Goal: Task Accomplishment & Management: Use online tool/utility

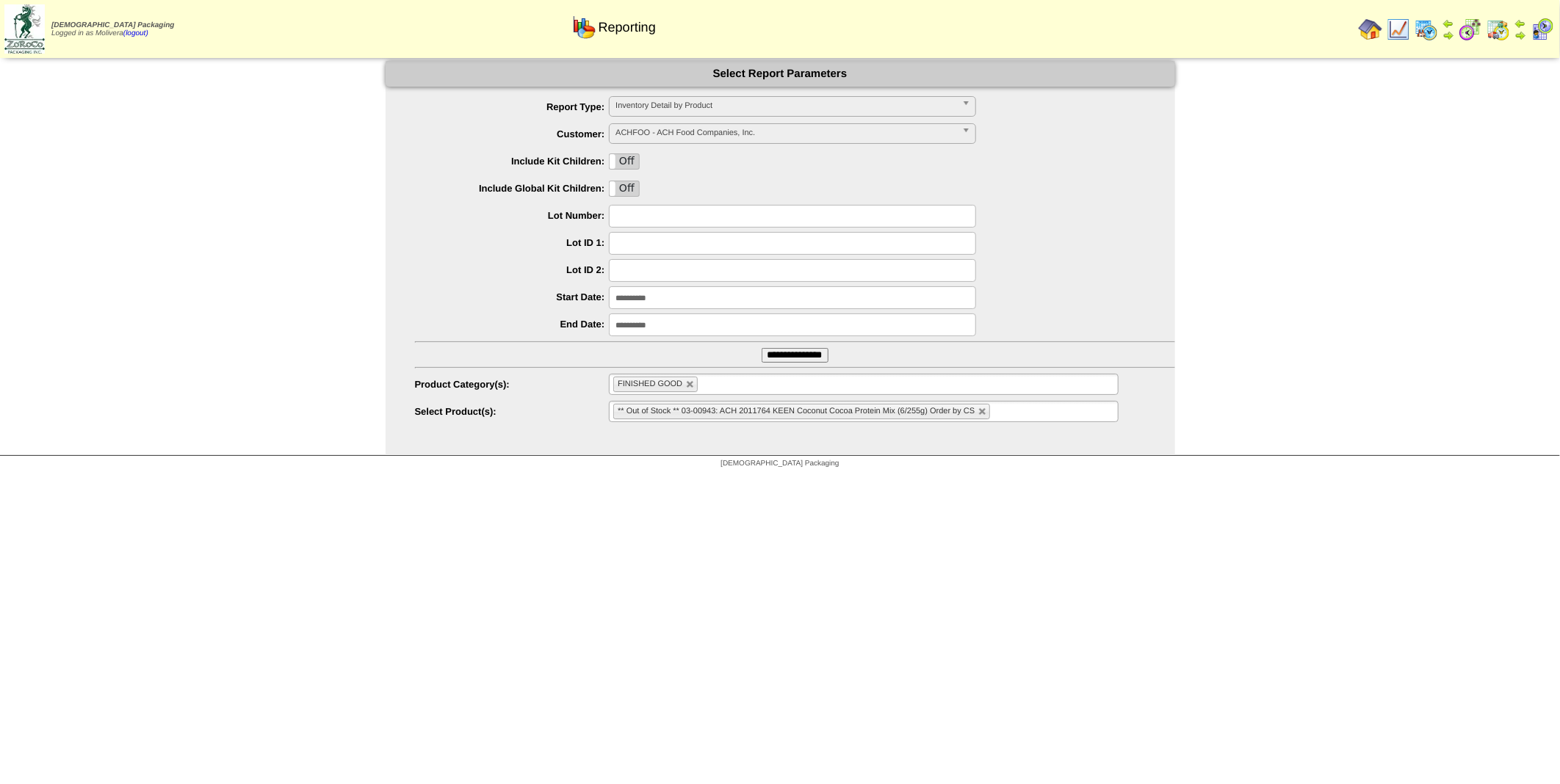
click at [1246, 30] on img at bounding box center [1425, 29] width 24 height 24
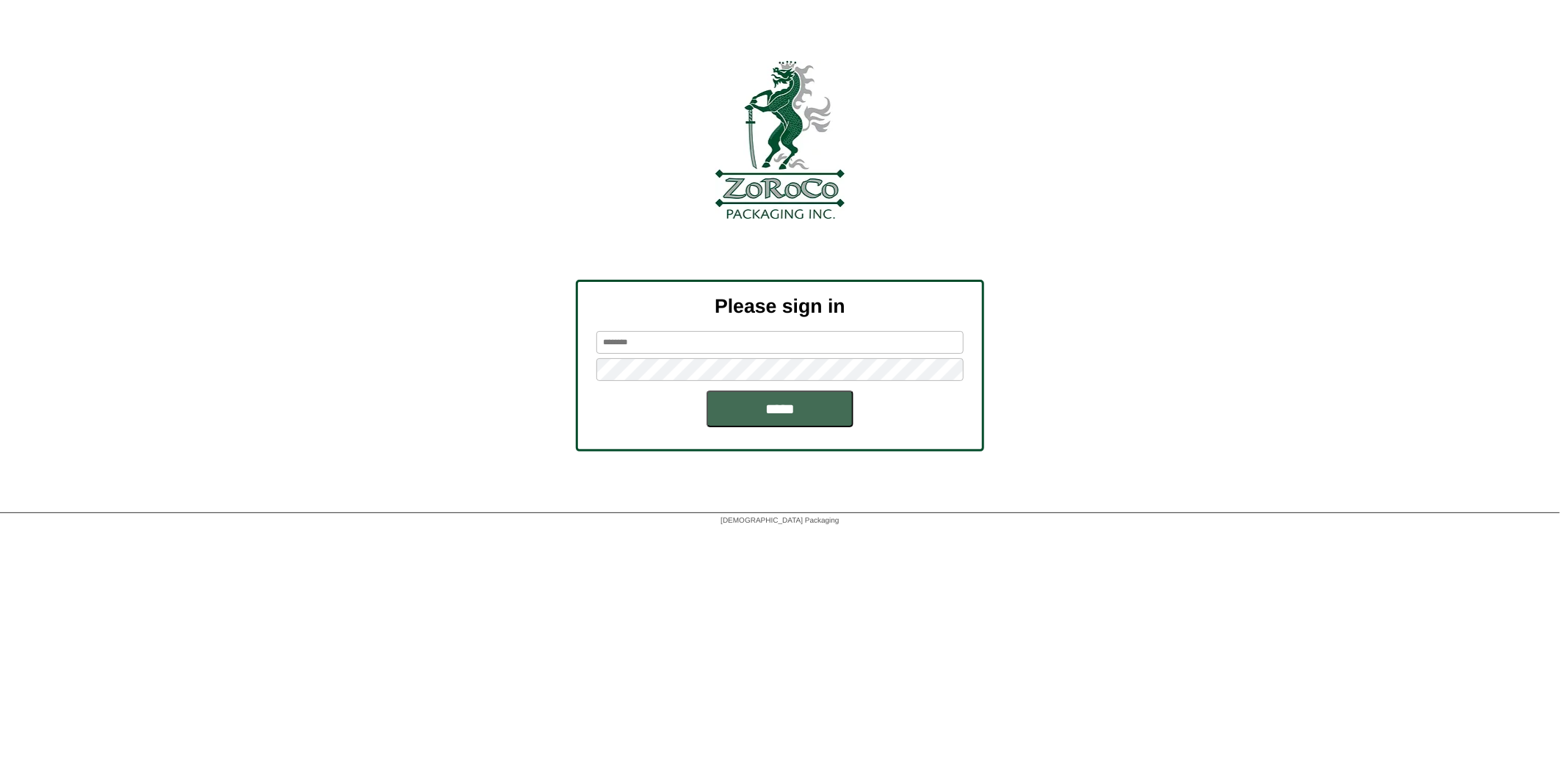
type input "********"
click at [806, 412] on input "*****" at bounding box center [780, 409] width 147 height 37
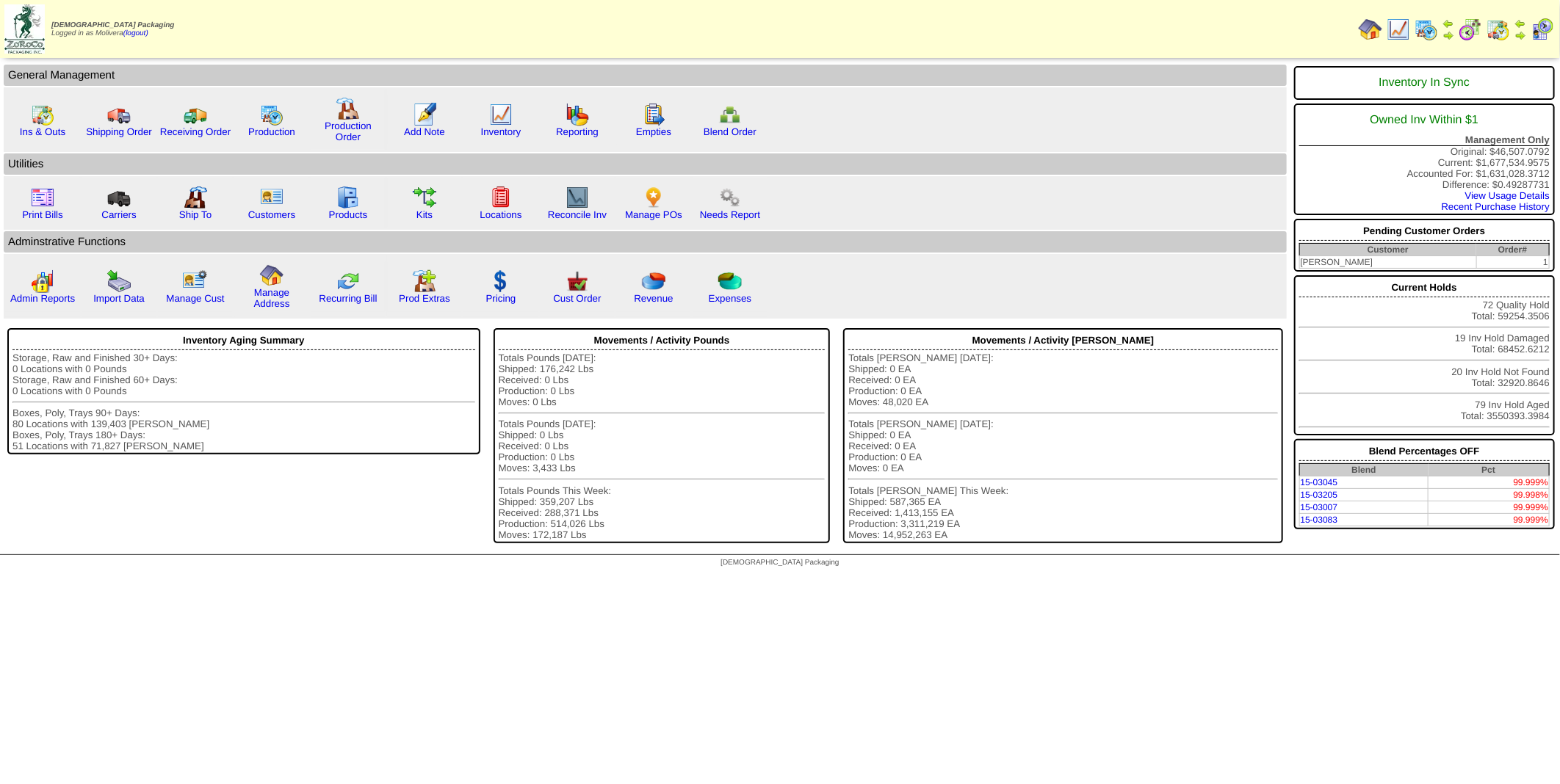
click at [1422, 27] on img at bounding box center [1425, 29] width 24 height 24
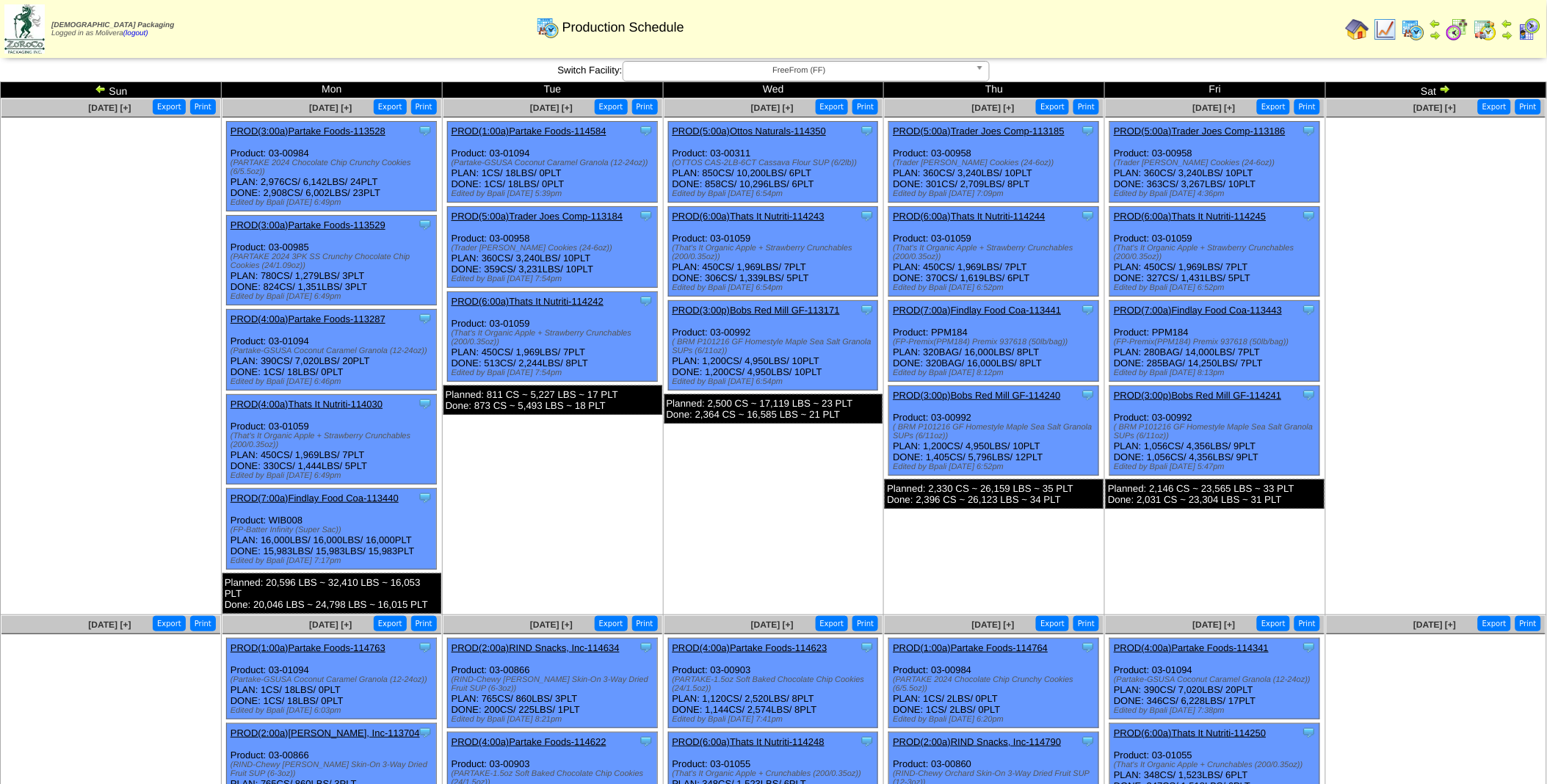
click at [1449, 88] on img at bounding box center [1445, 88] width 11 height 11
click at [1448, 90] on img at bounding box center [1445, 88] width 11 height 11
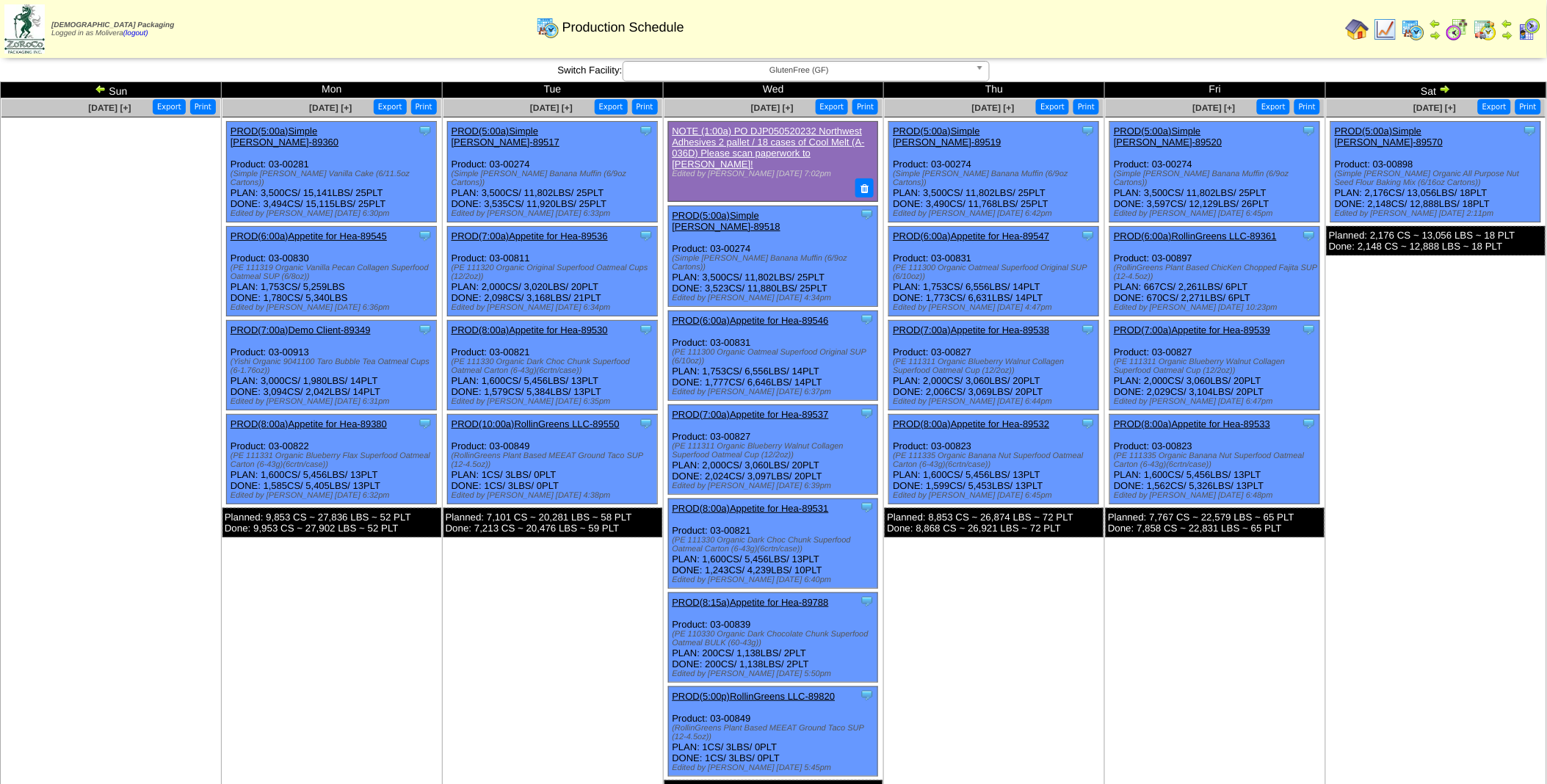
click at [1445, 84] on img at bounding box center [1445, 88] width 11 height 11
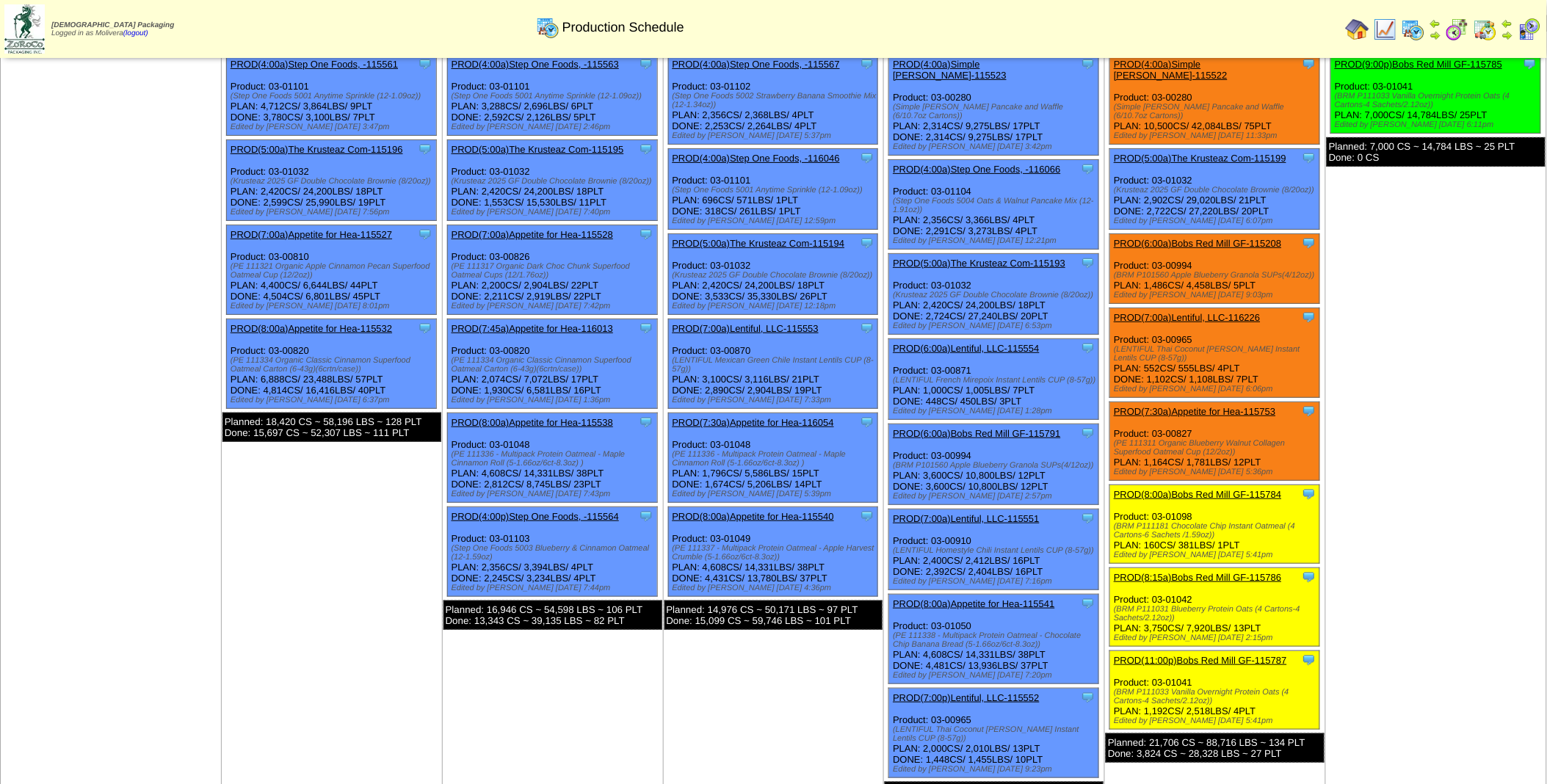
scroll to position [67, 0]
click at [992, 342] on link "PROD(6:00a)Lentiful, LLC-115554" at bounding box center [966, 347] width 146 height 11
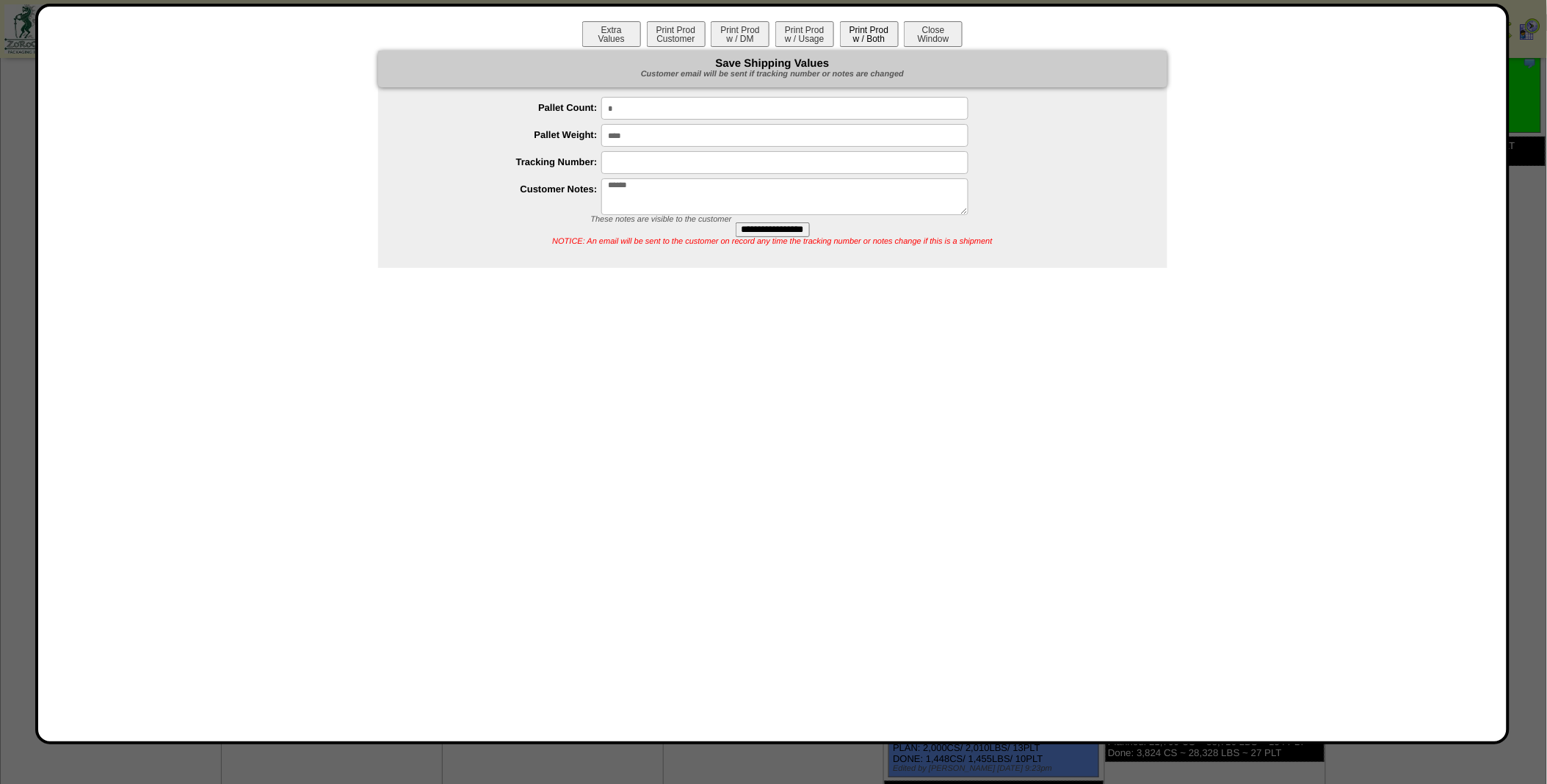
click at [861, 28] on button "Print Prod w / Both" at bounding box center [869, 33] width 59 height 25
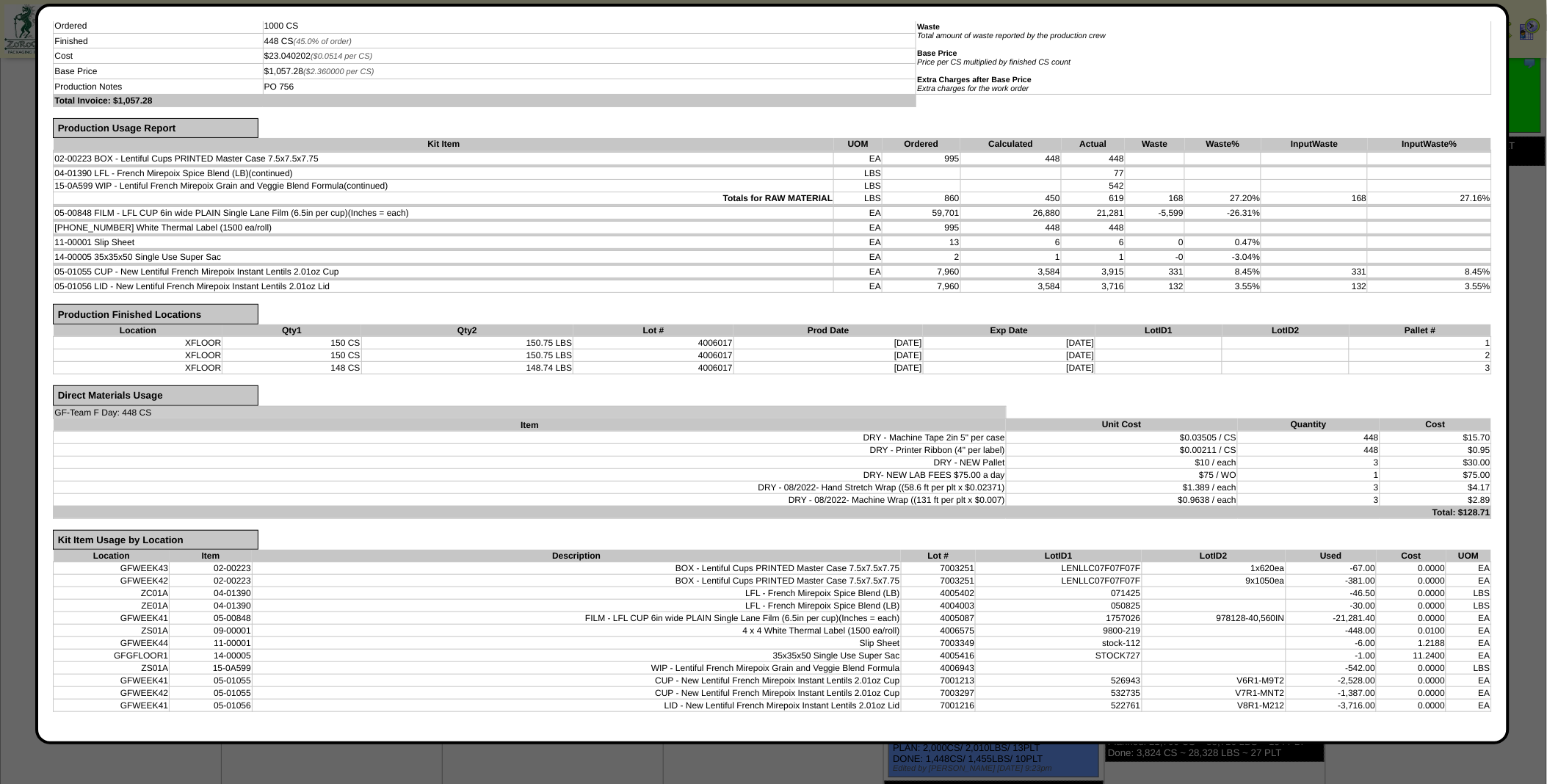
scroll to position [0, 0]
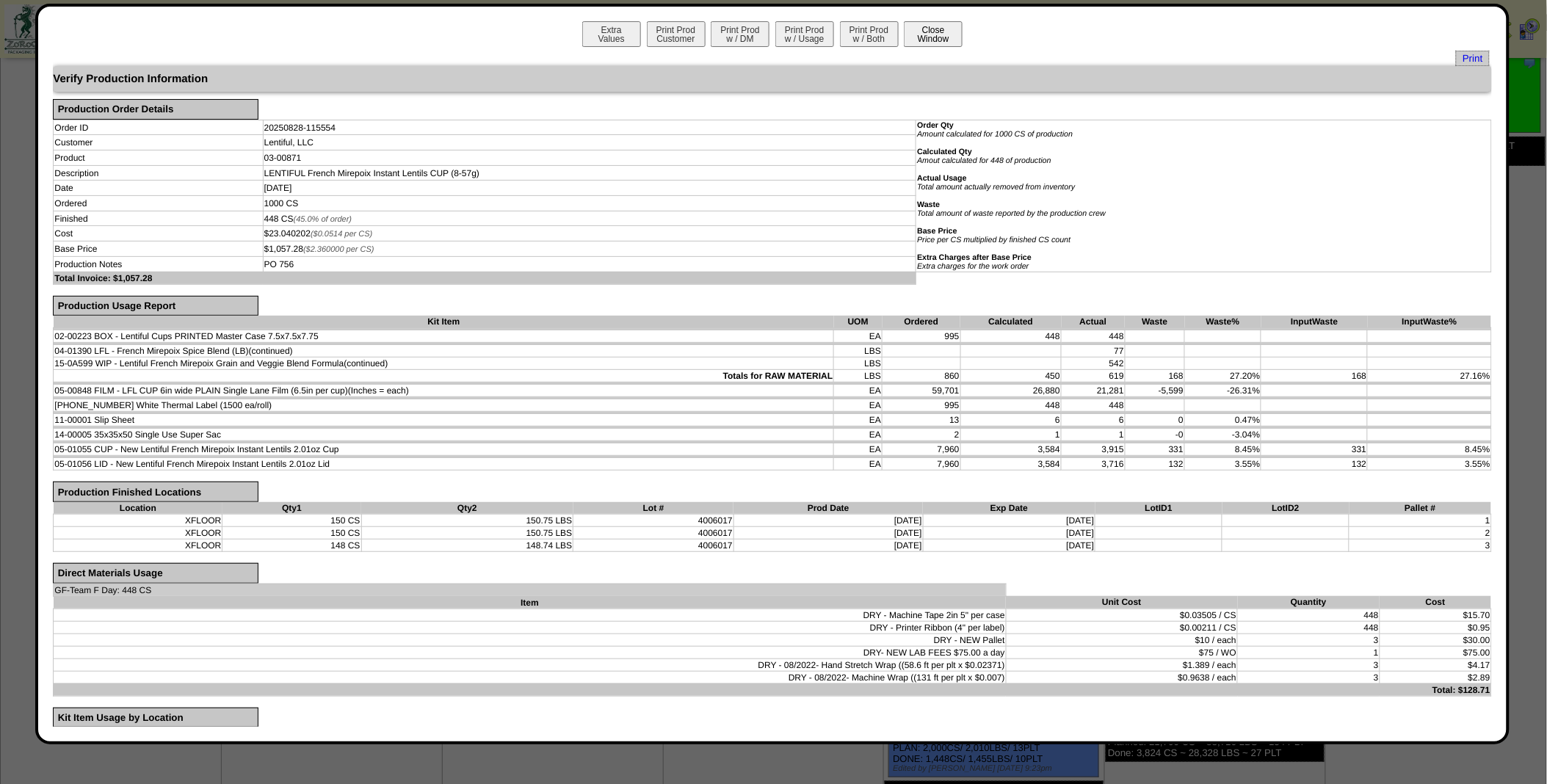
click at [926, 27] on button "Close Window" at bounding box center [933, 33] width 59 height 25
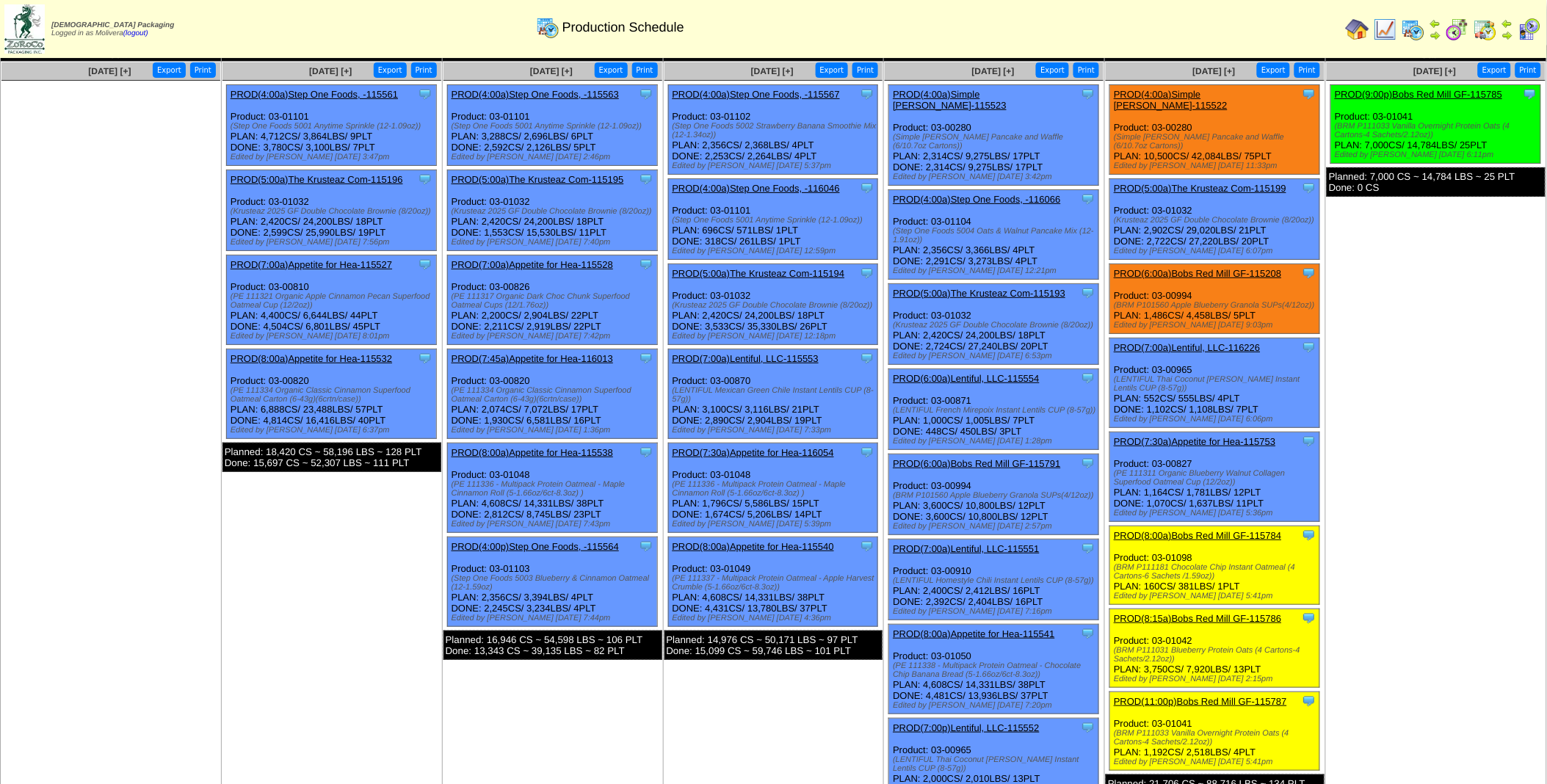
scroll to position [54, 0]
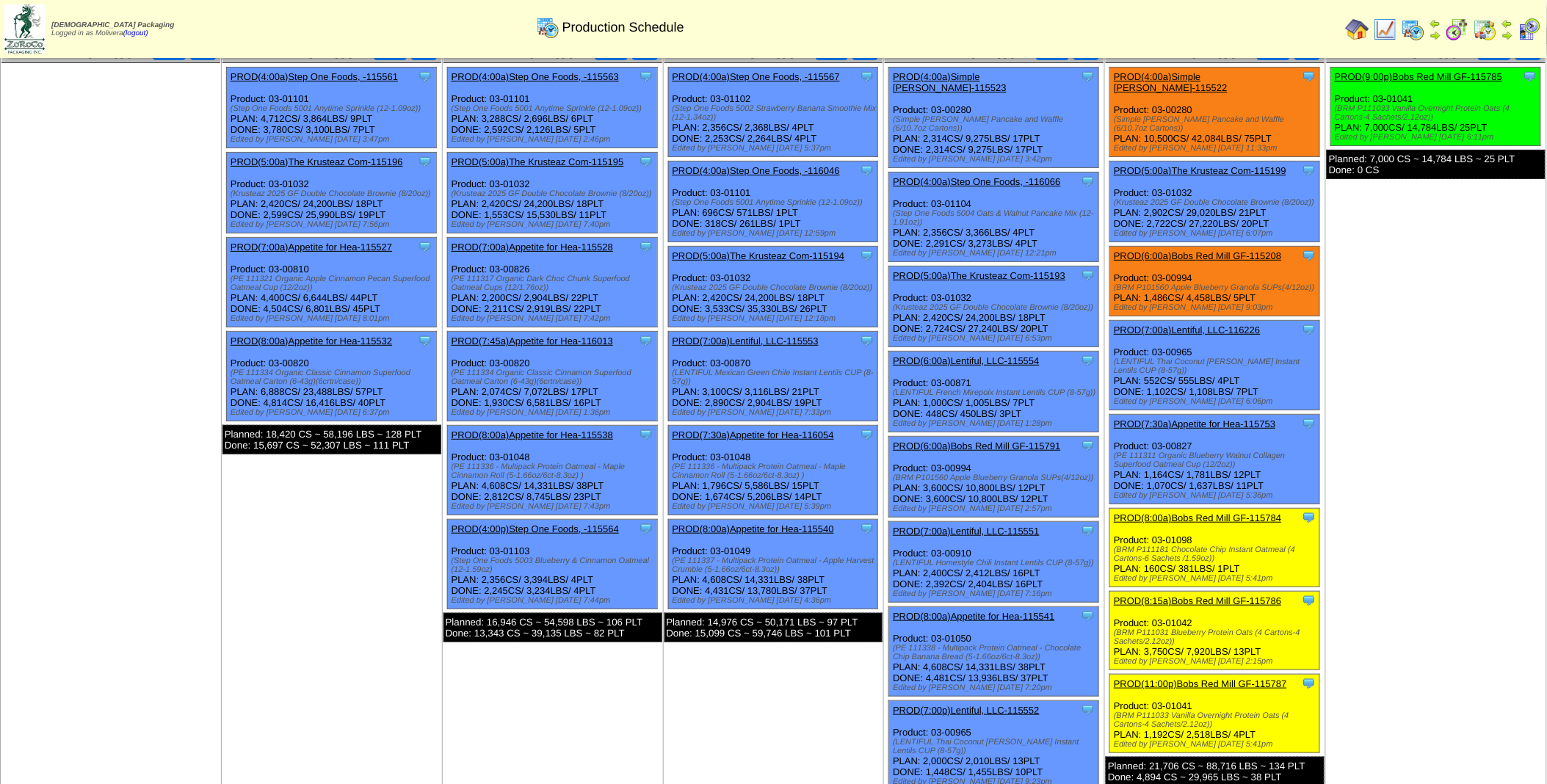
click at [994, 355] on link "PROD(6:00a)Lentiful, LLC-115554" at bounding box center [966, 360] width 146 height 11
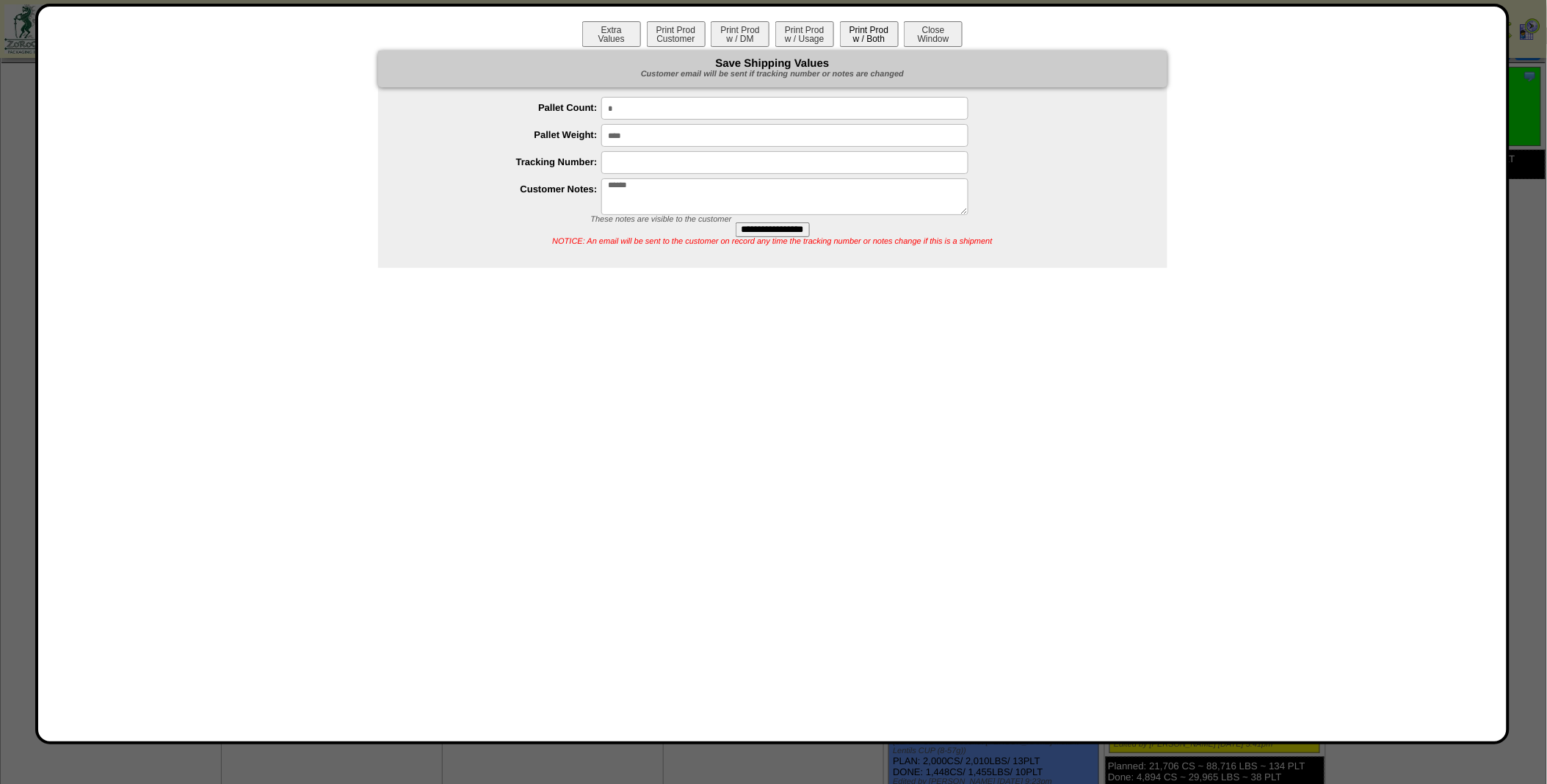
click at [857, 38] on button "Print Prod w / Both" at bounding box center [869, 33] width 59 height 25
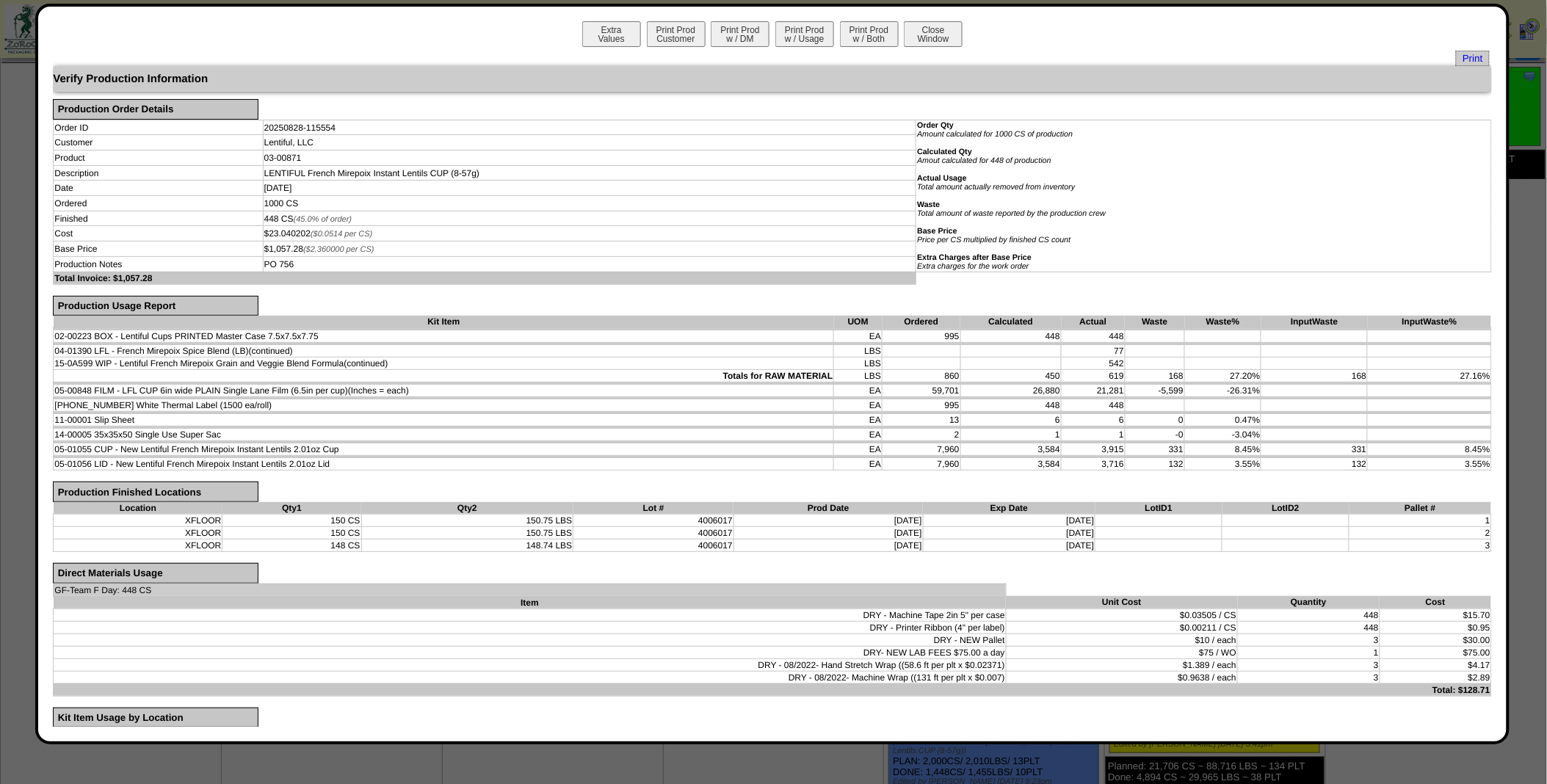
scroll to position [0, 0]
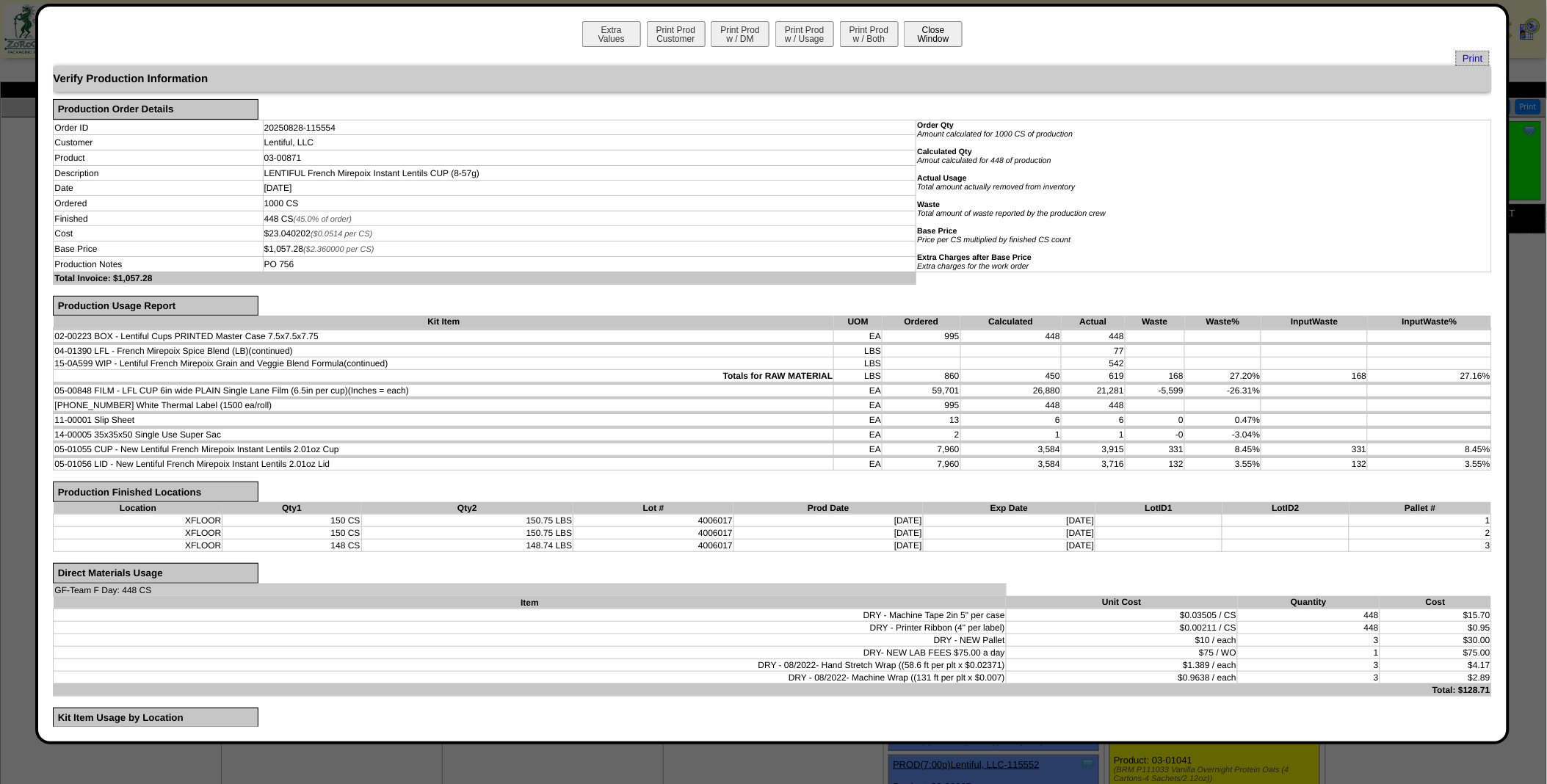
click at [927, 38] on button "Close Window" at bounding box center [933, 33] width 59 height 25
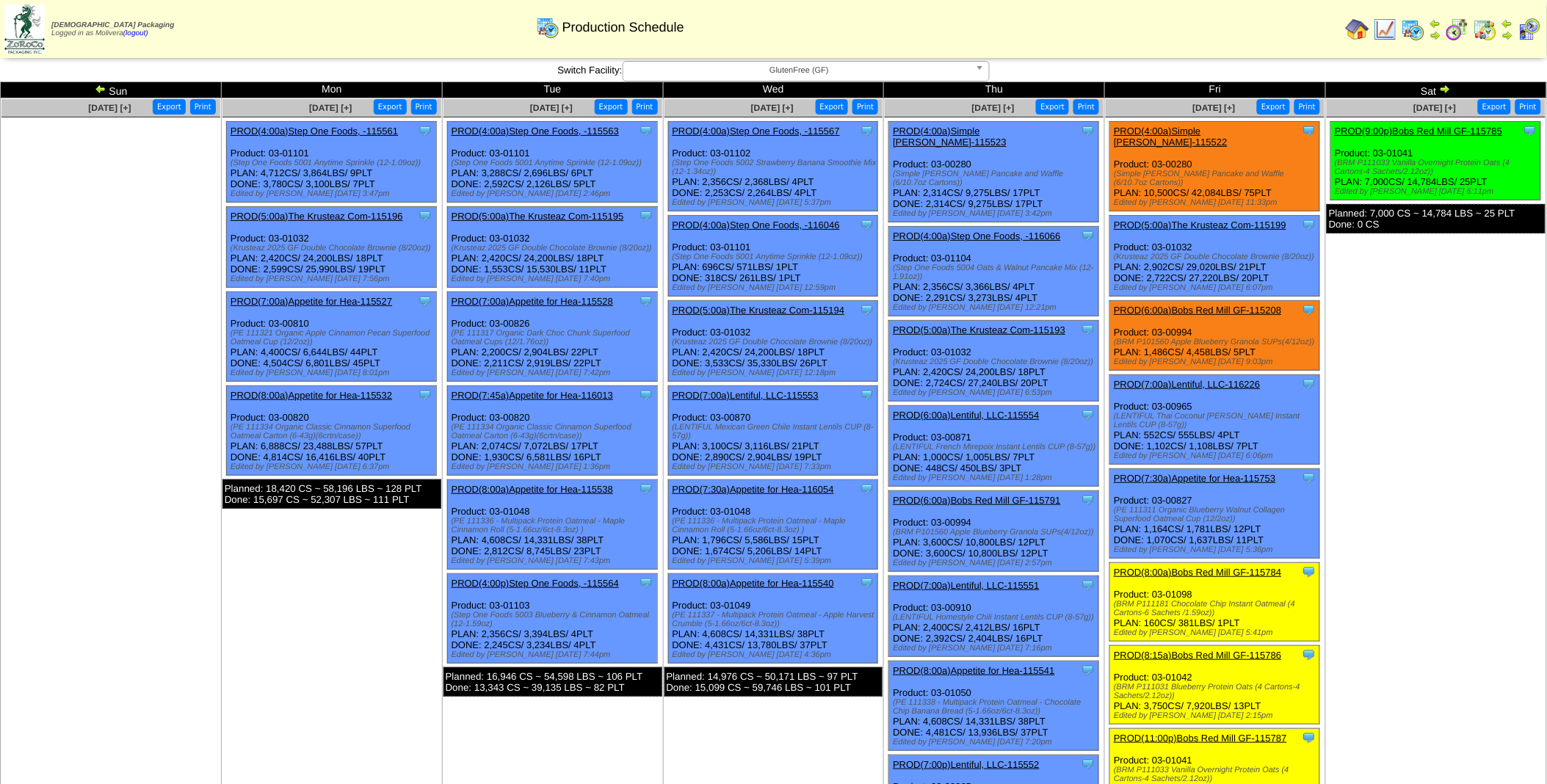
click at [986, 410] on link "PROD(6:00a)Lentiful, LLC-115554" at bounding box center [966, 415] width 146 height 11
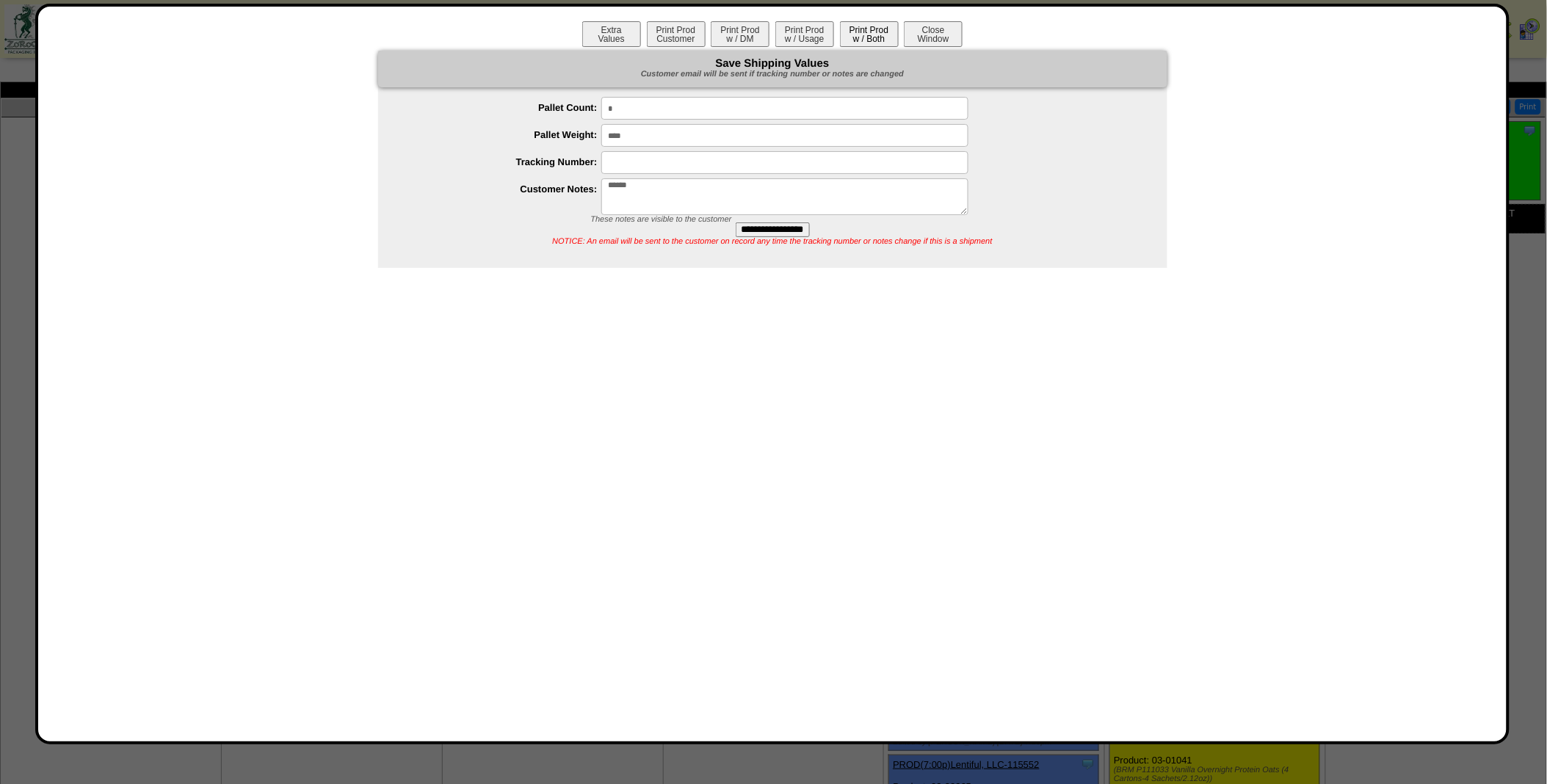
click at [850, 33] on button "Print Prod w / Both" at bounding box center [869, 33] width 59 height 25
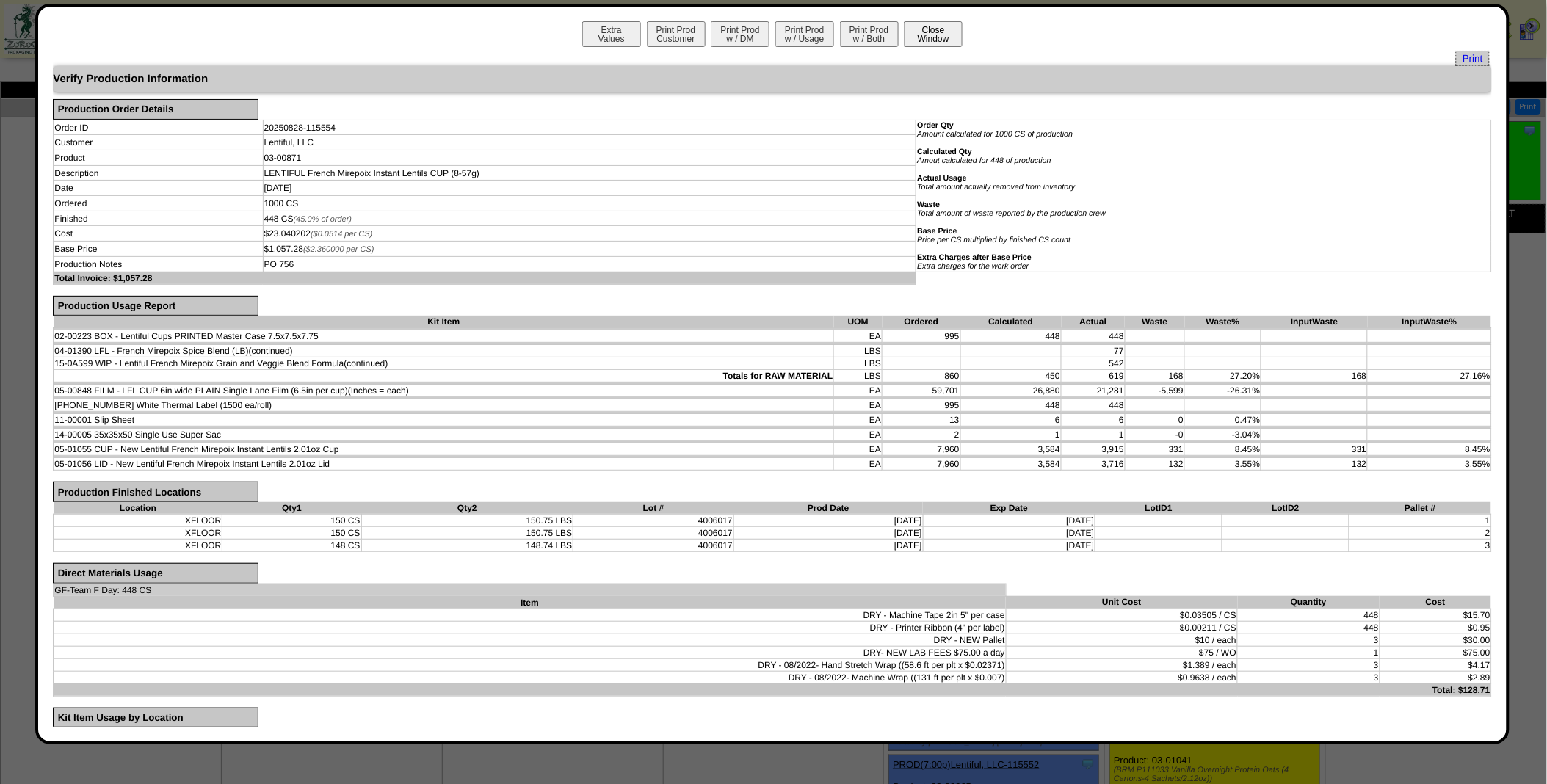
click at [938, 45] on button "Close Window" at bounding box center [933, 33] width 59 height 25
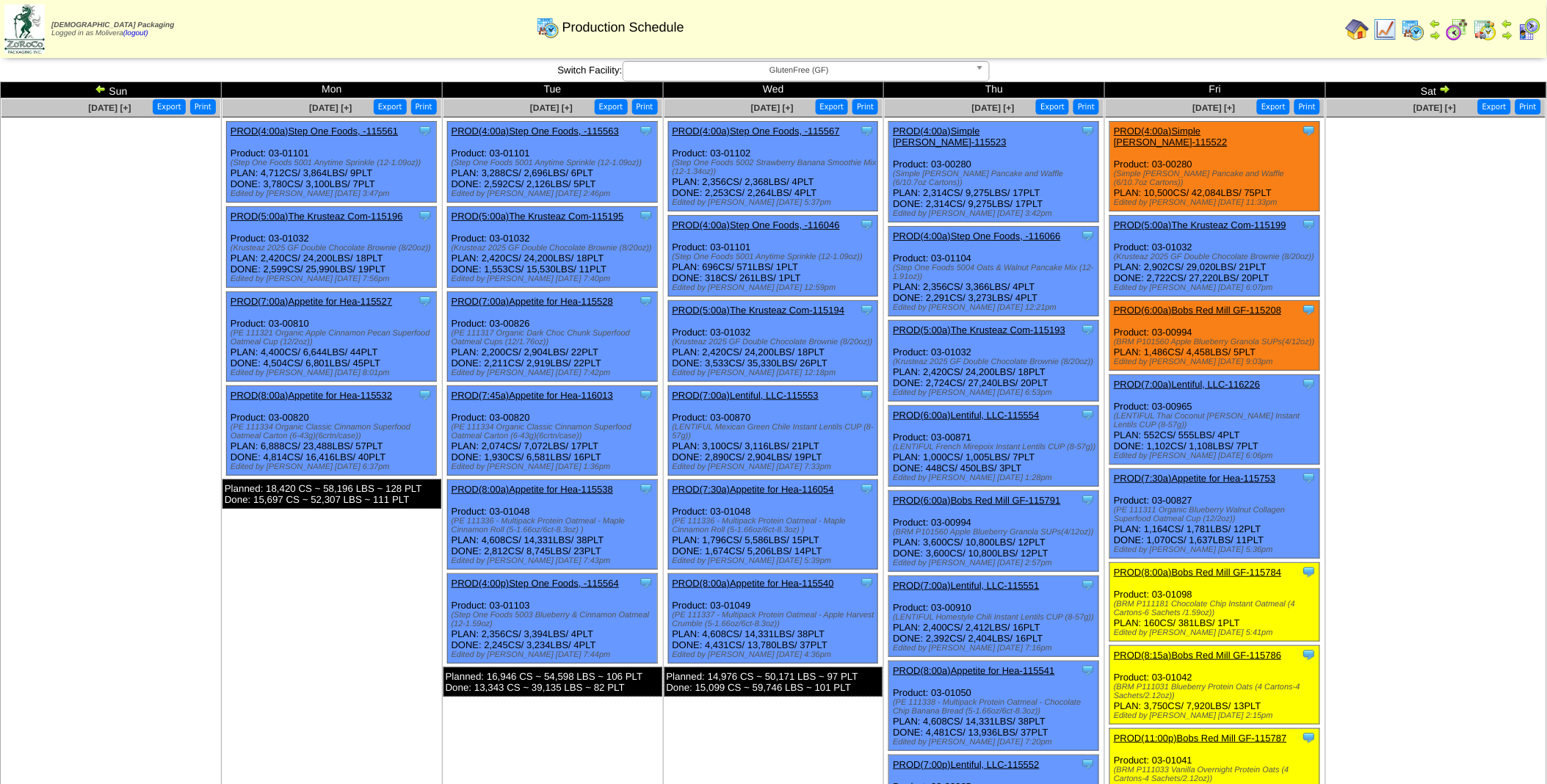
click at [1360, 31] on img at bounding box center [1357, 29] width 24 height 24
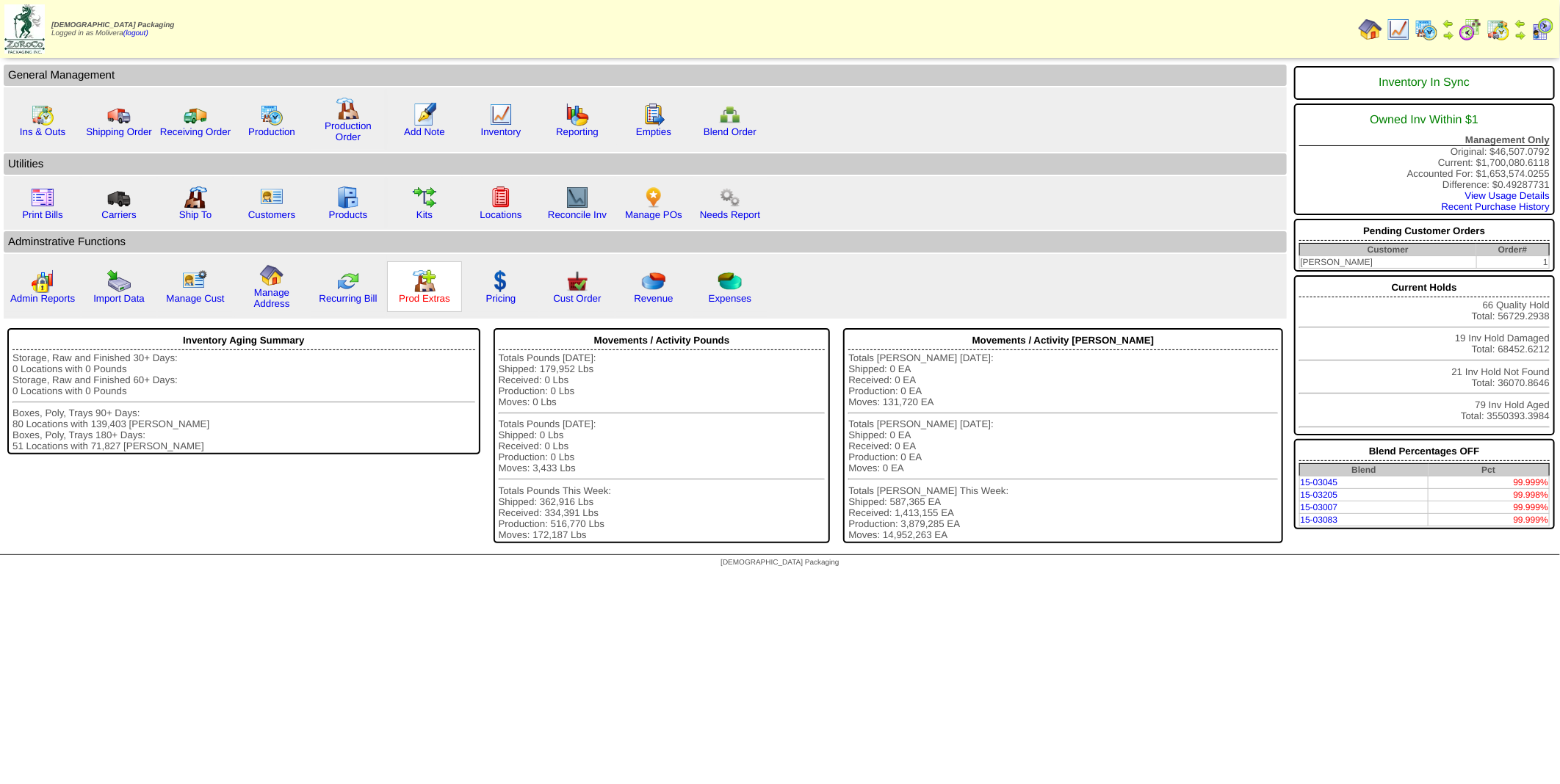
click at [424, 293] on link "Prod Extras" at bounding box center [424, 298] width 52 height 11
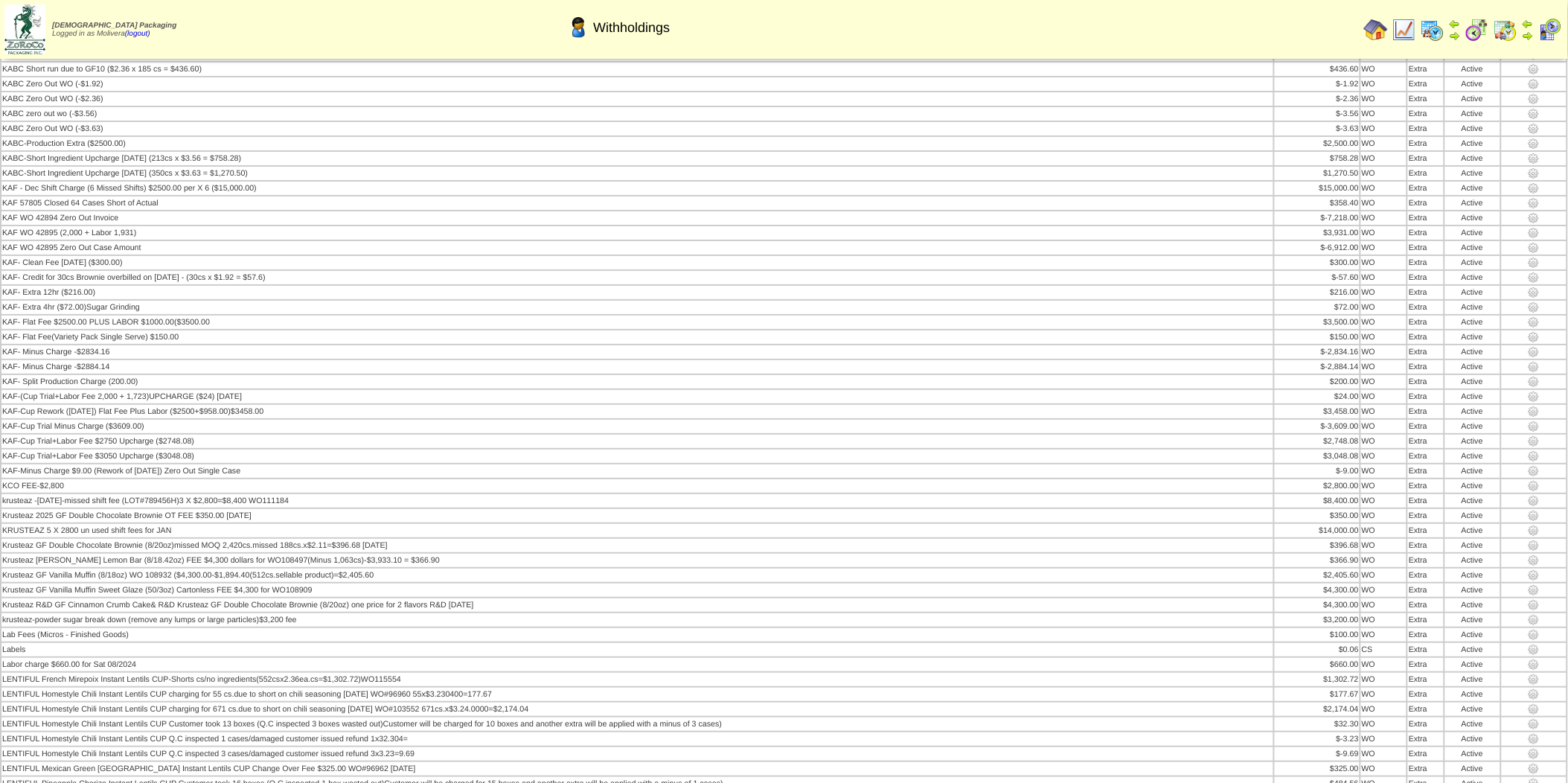
scroll to position [7973, 0]
click at [1434, 31] on img at bounding box center [1432, 29] width 24 height 24
